Goal: Task Accomplishment & Management: Manage account settings

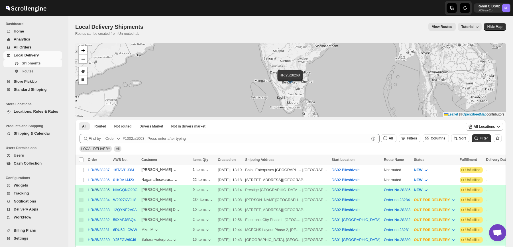
scroll to position [86, 0]
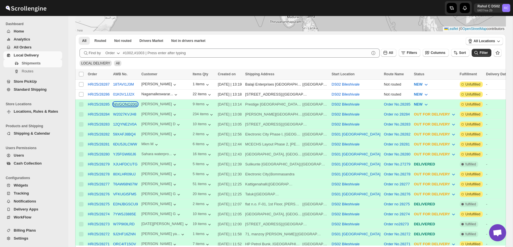
click at [123, 104] on button "NIVGQNO20G" at bounding box center [125, 104] width 25 height 4
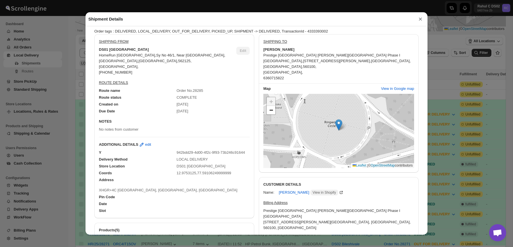
scroll to position [35, 0]
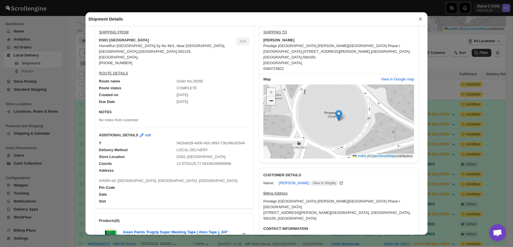
click at [272, 97] on span "−" at bounding box center [271, 100] width 4 height 7
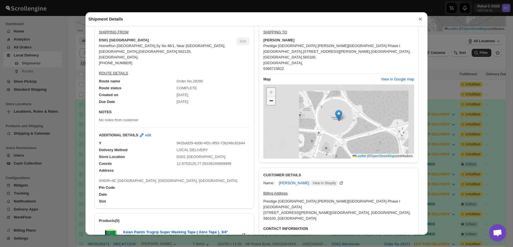
click at [272, 97] on span "−" at bounding box center [271, 100] width 4 height 7
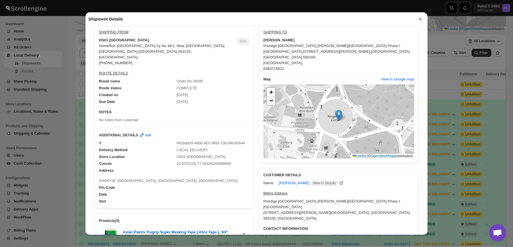
click at [272, 97] on span "−" at bounding box center [271, 100] width 4 height 7
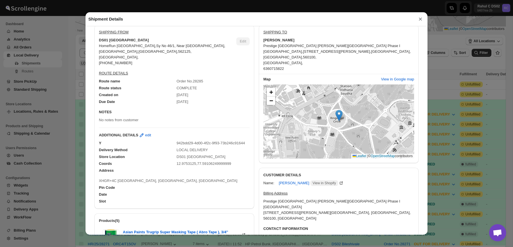
click at [319, 39] on div "[PERSON_NAME]" at bounding box center [338, 40] width 151 height 6
click at [303, 55] on span "[GEOGRAPHIC_DATA] ," at bounding box center [283, 57] width 40 height 4
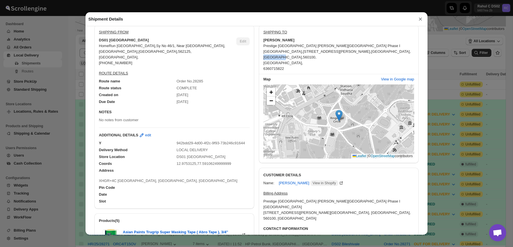
click at [303, 55] on span "[GEOGRAPHIC_DATA] ," at bounding box center [283, 57] width 40 height 4
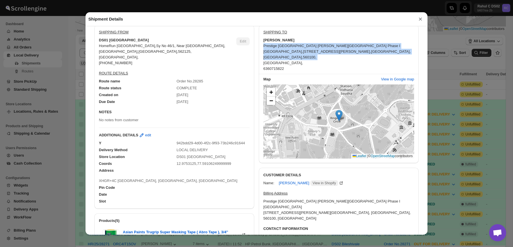
click at [361, 55] on div "[GEOGRAPHIC_DATA] [PERSON_NAME][GEOGRAPHIC_DATA] Phase I [PERSON_NAME] , [STREE…" at bounding box center [338, 57] width 151 height 29
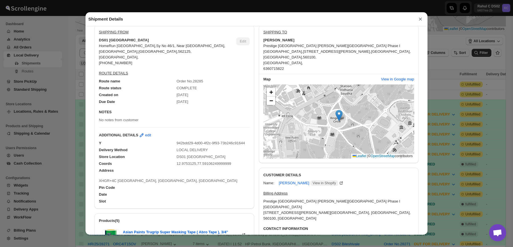
click at [361, 55] on div "[GEOGRAPHIC_DATA] [PERSON_NAME][GEOGRAPHIC_DATA] Phase I [PERSON_NAME] , [STREE…" at bounding box center [338, 57] width 151 height 29
click at [368, 50] on div "[GEOGRAPHIC_DATA] [PERSON_NAME][GEOGRAPHIC_DATA] Phase I [PERSON_NAME] , [STREE…" at bounding box center [338, 57] width 151 height 29
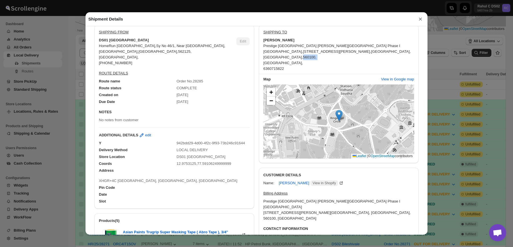
click at [368, 50] on div "[GEOGRAPHIC_DATA] [PERSON_NAME][GEOGRAPHIC_DATA] Phase I [PERSON_NAME] , [STREE…" at bounding box center [338, 57] width 151 height 29
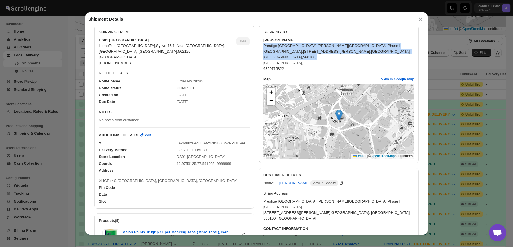
click at [368, 56] on div "[GEOGRAPHIC_DATA] [PERSON_NAME][GEOGRAPHIC_DATA] Phase I [PERSON_NAME] , [STREE…" at bounding box center [338, 57] width 151 height 29
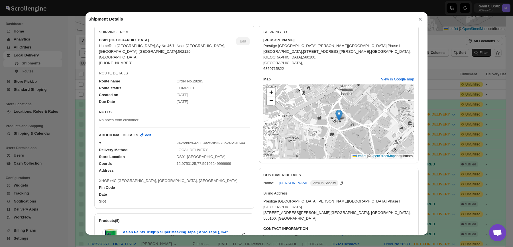
click at [368, 56] on div "[GEOGRAPHIC_DATA] [PERSON_NAME][GEOGRAPHIC_DATA] Phase I [PERSON_NAME] , [STREE…" at bounding box center [338, 57] width 151 height 29
click at [366, 62] on div "[GEOGRAPHIC_DATA] [PERSON_NAME][GEOGRAPHIC_DATA] Phase I [PERSON_NAME] , [STREE…" at bounding box center [338, 57] width 151 height 29
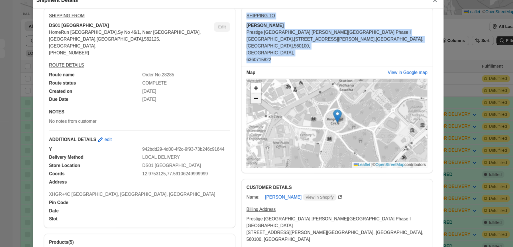
click at [272, 99] on link "−" at bounding box center [271, 100] width 9 height 9
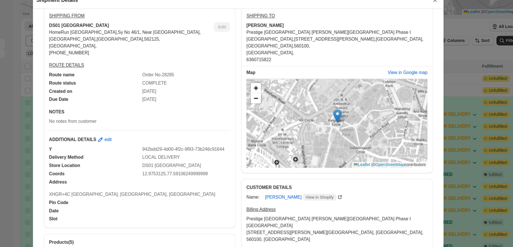
click at [288, 54] on div "[GEOGRAPHIC_DATA] [PERSON_NAME][GEOGRAPHIC_DATA] Phase I [PERSON_NAME] , [STREE…" at bounding box center [338, 57] width 151 height 29
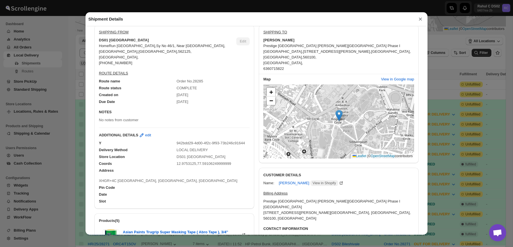
click at [19, 69] on div "Shipment Details × HR/25/28285 Awb : NIVGQNO20G DATE [DATE] | 13:14 Success DEL…" at bounding box center [256, 123] width 513 height 247
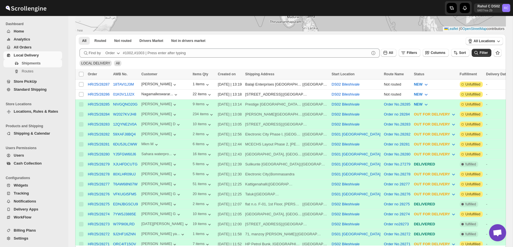
click at [35, 108] on button "Locations, Rules & Rates" at bounding box center [32, 112] width 59 height 8
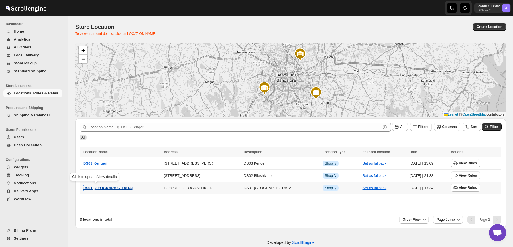
click at [100, 186] on span "DS01 [GEOGRAPHIC_DATA]" at bounding box center [108, 188] width 50 height 4
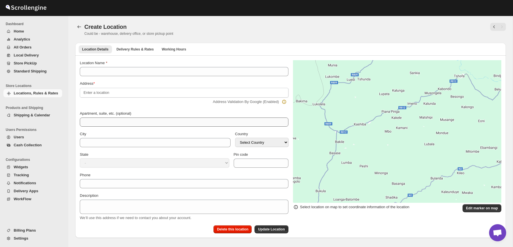
scroll to position [29, 0]
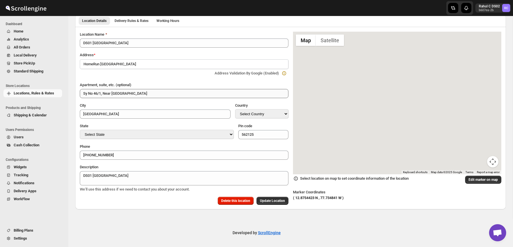
type input "DS01 [GEOGRAPHIC_DATA]"
type input "Sy No 46/1, Near [GEOGRAPHIC_DATA]"
type input "[GEOGRAPHIC_DATA]"
select select "IN"
select select "[GEOGRAPHIC_DATA]"
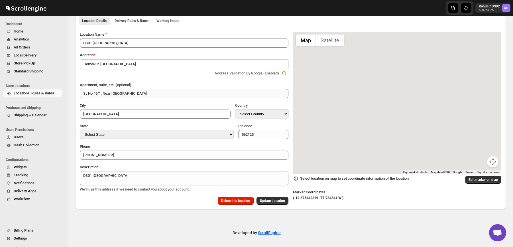
type input "562125"
type input "[PHONE_NUMBER]"
type textarea "DS01 [GEOGRAPHIC_DATA]"
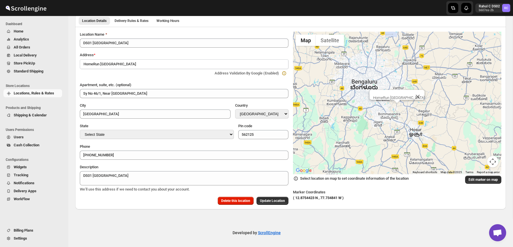
scroll to position [0, 0]
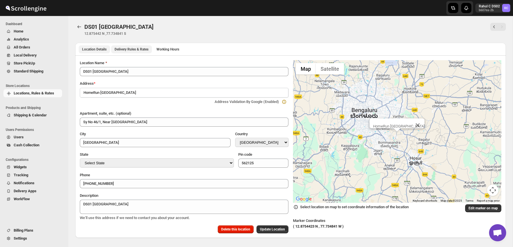
click at [143, 50] on span "Delivery Rules & Rates" at bounding box center [132, 49] width 34 height 5
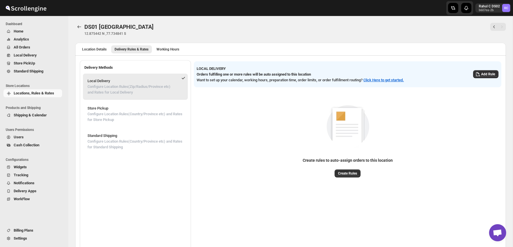
click at [204, 33] on p "12.875442 N ,77.734841 S" at bounding box center [201, 33] width 235 height 5
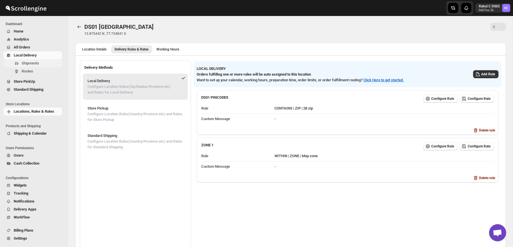
click at [38, 64] on span "Shipments" at bounding box center [30, 63] width 17 height 4
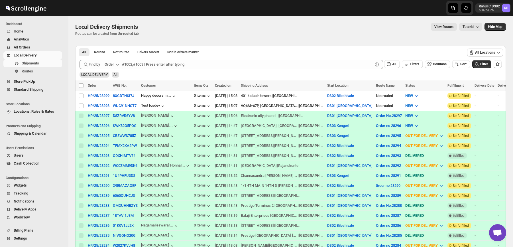
scroll to position [20, 0]
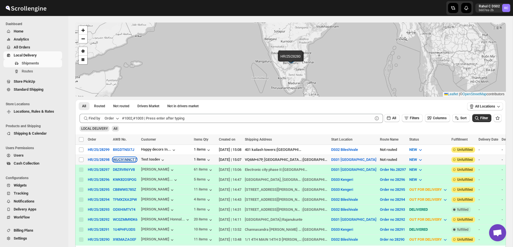
click at [124, 160] on button "WUC91NNCT7" at bounding box center [125, 159] width 24 height 4
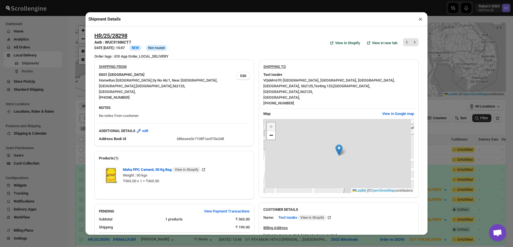
scroll to position [26, 0]
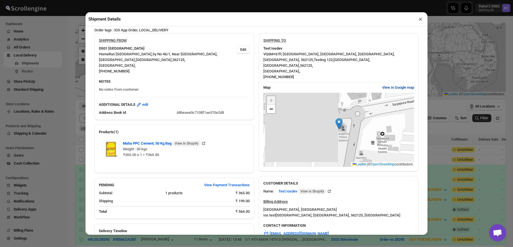
click at [394, 85] on span "View in Google map" at bounding box center [398, 88] width 32 height 6
